Goal: Check status: Check status

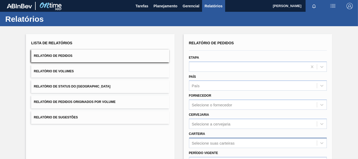
scroll to position [79, 0]
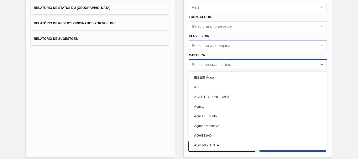
click at [208, 65] on div "Selecione suas carteiras" at bounding box center [213, 64] width 43 height 4
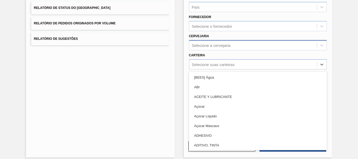
click at [204, 46] on div "Selecione a cervejaria" at bounding box center [211, 45] width 39 height 4
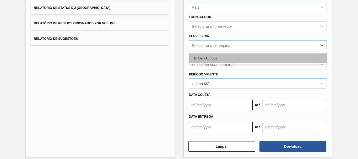
click at [202, 60] on div "BR09 - Agudos" at bounding box center [258, 58] width 138 height 10
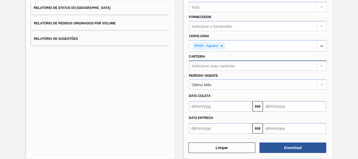
click at [205, 65] on div "Selecione suas carteiras" at bounding box center [213, 65] width 43 height 4
click at [341, 50] on div "Lista de Relatórios Relatório de Pedidos Relatório de Volumes Relatório de Stat…" at bounding box center [179, 57] width 358 height 218
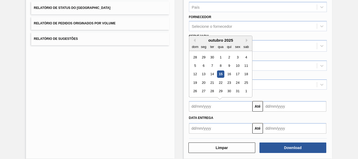
click at [214, 107] on input "text" at bounding box center [220, 106] width 63 height 10
click at [307, 112] on div "Data Entrega Até" at bounding box center [258, 123] width 142 height 22
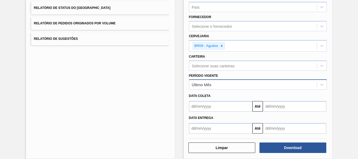
click at [261, 84] on div "Último Mês" at bounding box center [253, 85] width 128 height 8
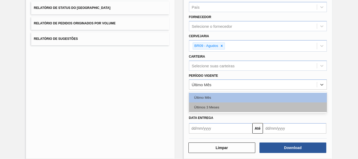
click at [230, 107] on div "Últimos 3 Meses" at bounding box center [258, 107] width 138 height 10
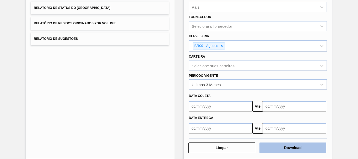
click at [280, 146] on button "Download" at bounding box center [292, 147] width 67 height 10
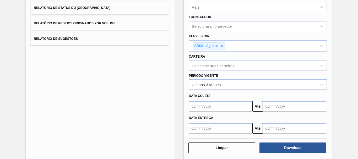
scroll to position [0, 0]
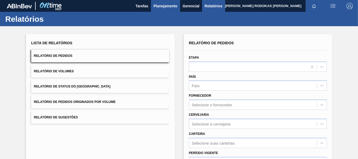
click at [161, 8] on span "Planejamento" at bounding box center [165, 6] width 24 height 6
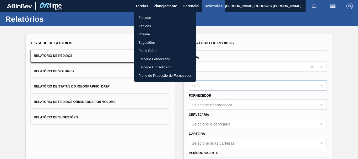
click at [156, 10] on div at bounding box center [179, 79] width 358 height 159
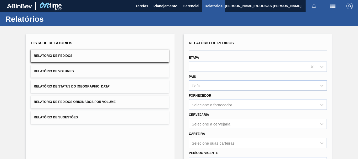
click at [153, 17] on div "Relatórios" at bounding box center [179, 19] width 358 height 14
click at [164, 7] on span "Planejamento" at bounding box center [165, 6] width 24 height 6
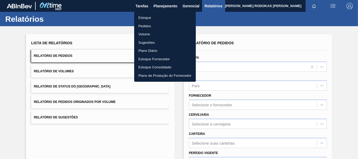
click at [154, 15] on li "Estoque" at bounding box center [165, 18] width 62 height 8
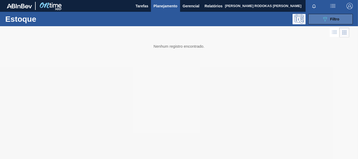
click at [347, 16] on button "089F7B8B-B2A5-4AFE-B5C0-19BA573D28AC Filtro" at bounding box center [330, 19] width 45 height 10
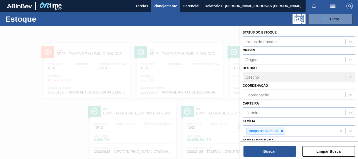
click at [282, 130] on icon at bounding box center [282, 131] width 4 height 4
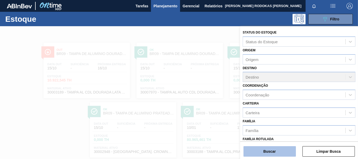
click at [288, 147] on button "Buscar" at bounding box center [269, 151] width 52 height 10
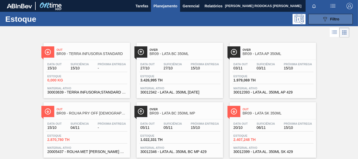
click at [320, 19] on button "089F7B8B-B2A5-4AFE-B5C0-19BA573D28AC Filtro" at bounding box center [330, 19] width 45 height 10
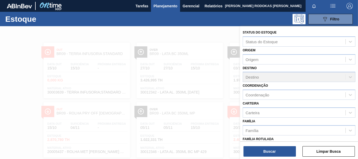
scroll to position [26, 0]
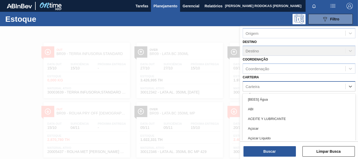
click at [256, 90] on div "Carteira" at bounding box center [294, 86] width 102 height 8
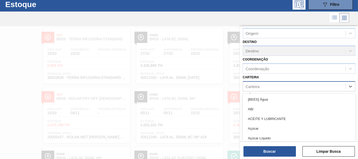
scroll to position [15, 0]
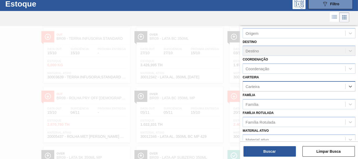
click at [256, 90] on div "Carteira" at bounding box center [294, 86] width 102 height 8
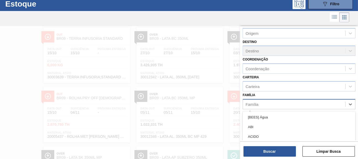
click at [250, 103] on div "Família" at bounding box center [251, 104] width 13 height 4
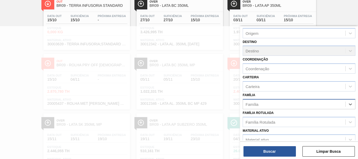
click at [250, 103] on div "Família" at bounding box center [251, 104] width 13 height 4
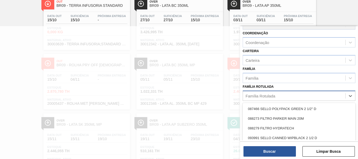
click at [247, 95] on div "Família Rotulada" at bounding box center [260, 95] width 30 height 4
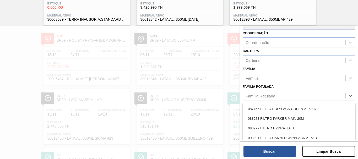
scroll to position [93, 0]
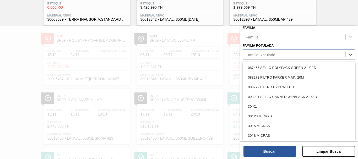
click at [256, 54] on div "Família Rotulada" at bounding box center [294, 55] width 102 height 8
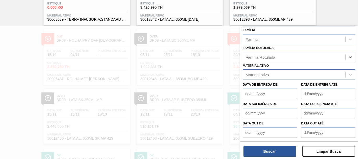
click at [260, 75] on div "Material ativo" at bounding box center [256, 75] width 23 height 4
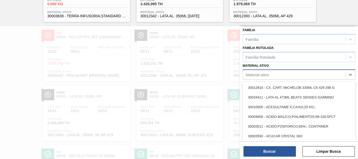
paste ativo "30003116"
type ativo "30003116"
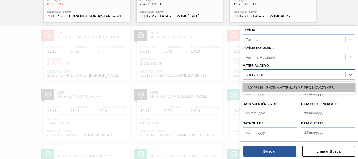
click at [264, 85] on div "30003116 - ENZIMA;ATTENUZYME PRO;NOVOZYMES;" at bounding box center [298, 88] width 113 height 10
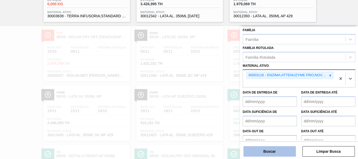
click at [270, 150] on button "Buscar" at bounding box center [269, 151] width 52 height 10
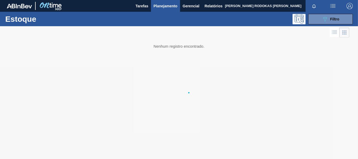
scroll to position [0, 0]
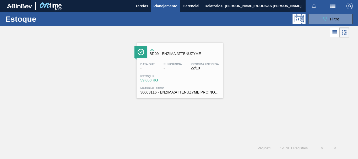
click at [169, 67] on span "-" at bounding box center [172, 68] width 18 height 4
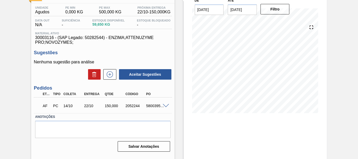
scroll to position [14, 0]
